Goal: Transaction & Acquisition: Purchase product/service

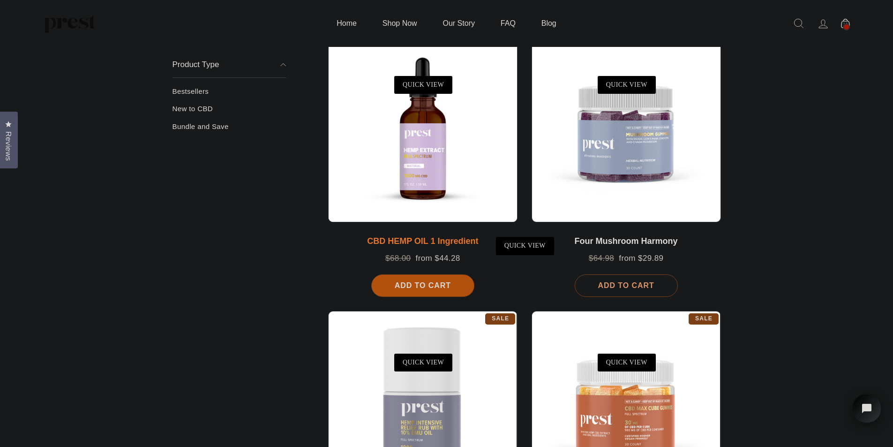
scroll to position [156, 0]
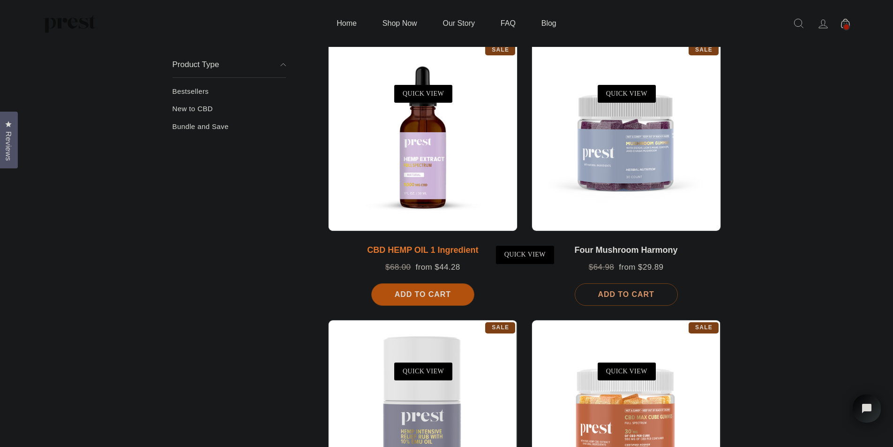
click at [442, 141] on div at bounding box center [422, 136] width 189 height 189
click at [436, 141] on div at bounding box center [422, 136] width 189 height 189
